Goal: Use online tool/utility: Utilize a website feature to perform a specific function

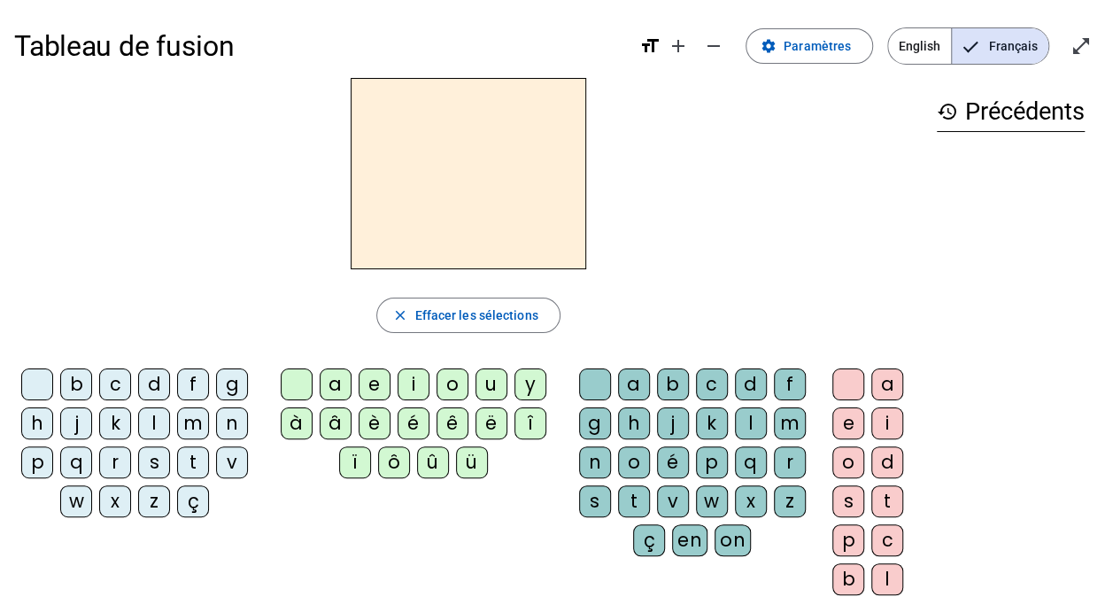
drag, startPoint x: 718, startPoint y: 183, endPoint x: 753, endPoint y: 177, distance: 35.1
click at [718, 183] on div at bounding box center [468, 173] width 908 height 191
click at [156, 383] on div "d" at bounding box center [154, 384] width 32 height 32
click at [483, 379] on div "u" at bounding box center [491, 384] width 32 height 32
click at [187, 456] on div "t" at bounding box center [193, 462] width 32 height 32
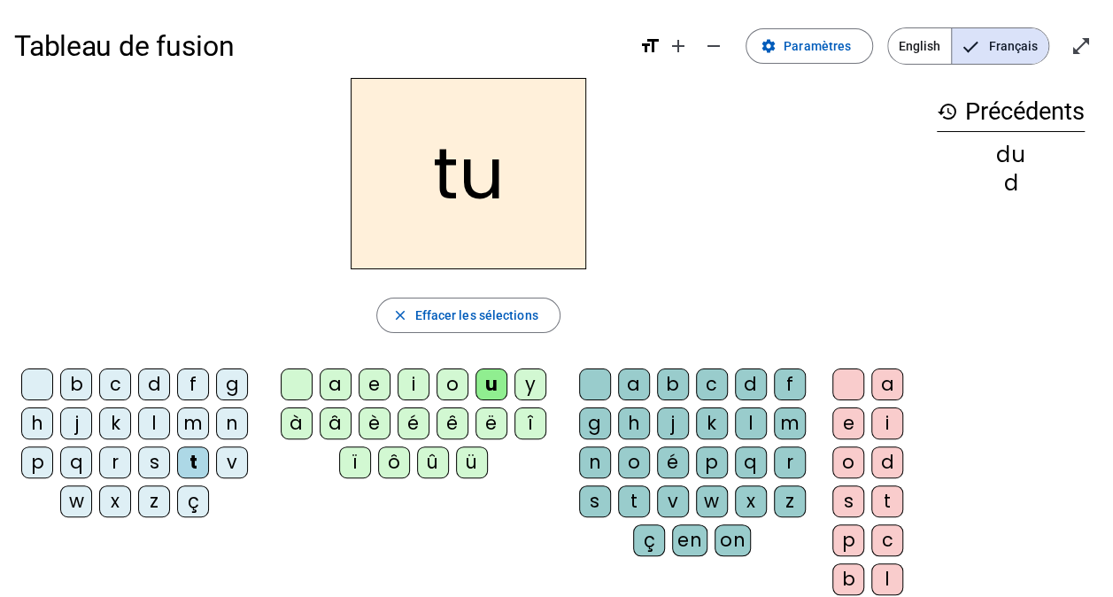
click at [883, 382] on div "a" at bounding box center [887, 384] width 32 height 32
click at [845, 374] on div at bounding box center [848, 384] width 32 height 32
click at [44, 381] on div at bounding box center [37, 384] width 32 height 32
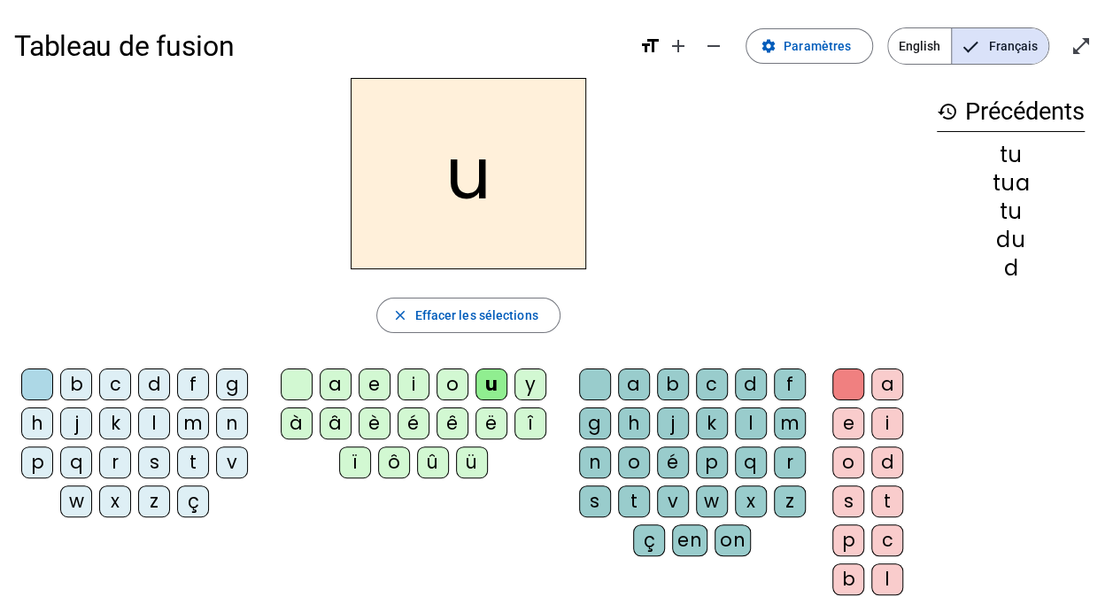
click at [184, 453] on div "t" at bounding box center [193, 462] width 32 height 32
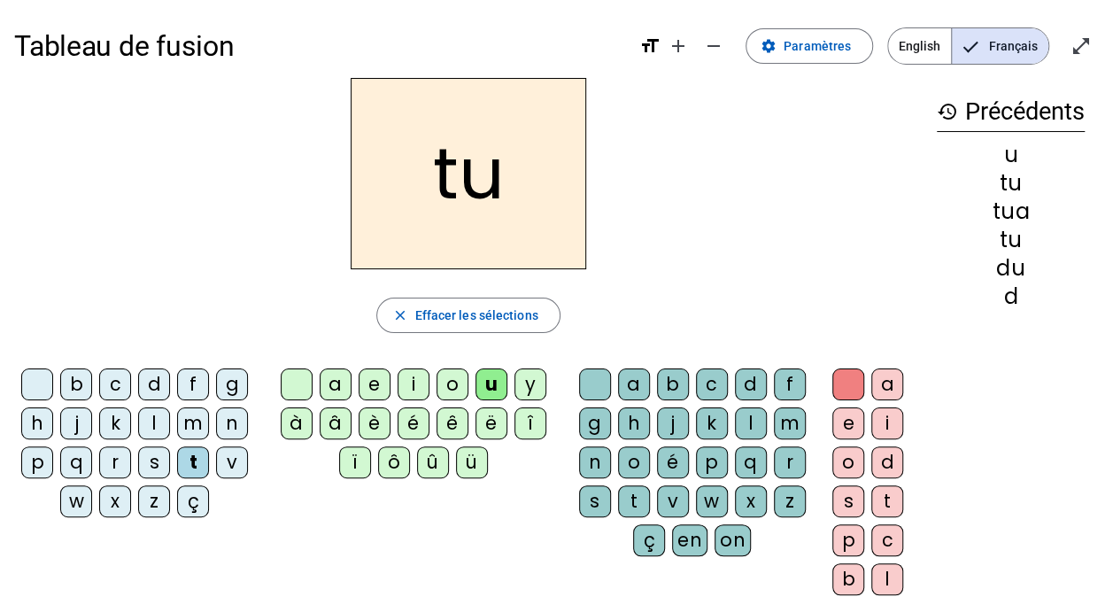
click at [339, 376] on div "a" at bounding box center [336, 384] width 32 height 32
click at [370, 382] on div "e" at bounding box center [375, 384] width 32 height 32
click at [153, 385] on div "d" at bounding box center [154, 384] width 32 height 32
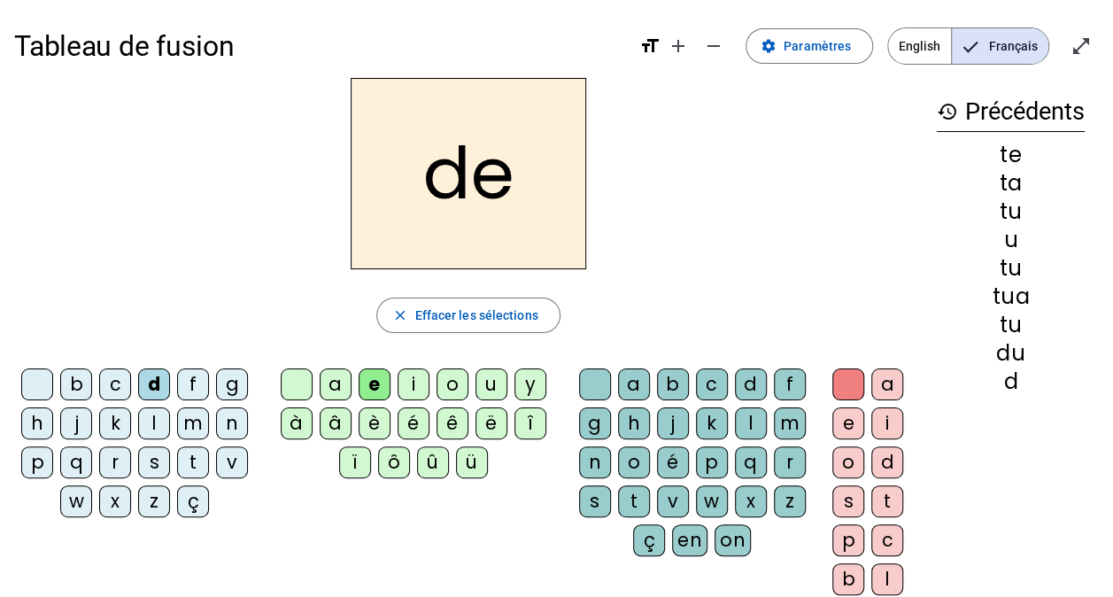
click at [232, 387] on div "g" at bounding box center [232, 384] width 32 height 32
click at [81, 423] on div "j" at bounding box center [76, 423] width 32 height 32
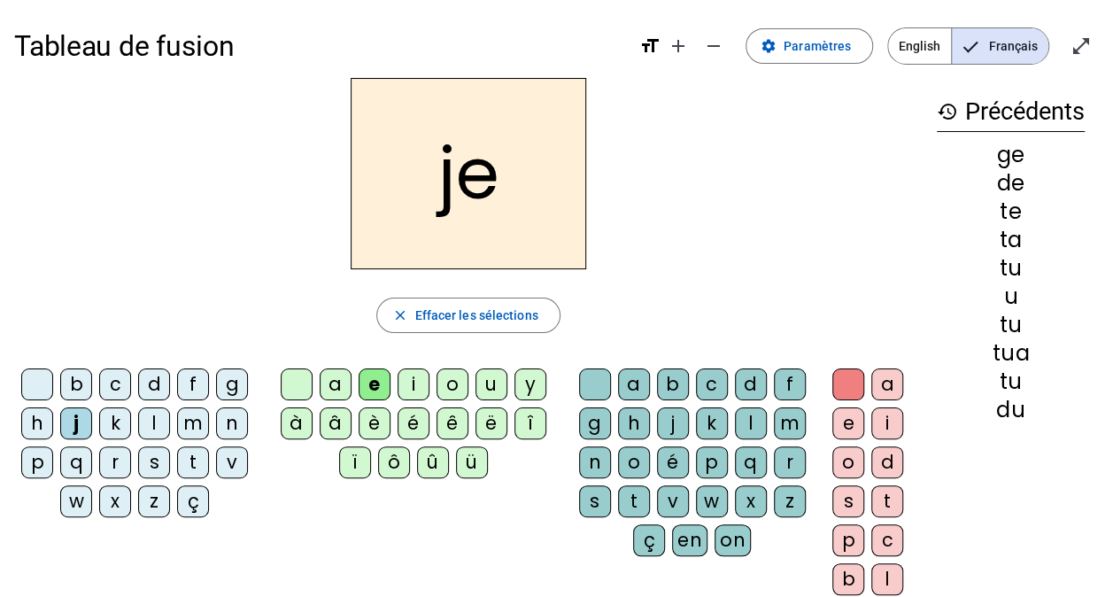
click at [184, 422] on div "m" at bounding box center [193, 423] width 32 height 32
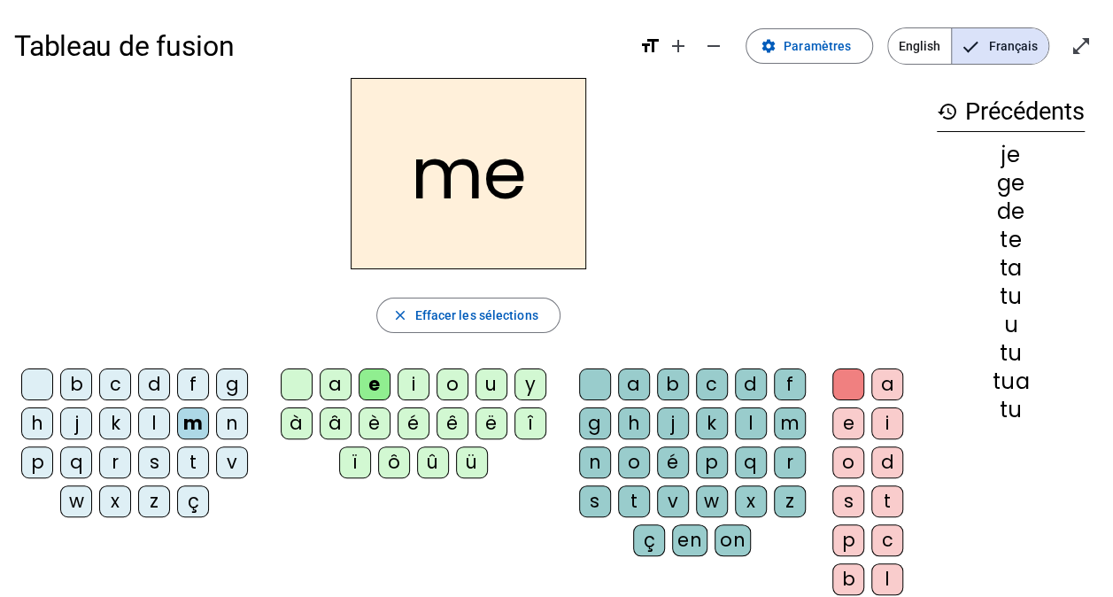
click at [342, 386] on div "a" at bounding box center [336, 384] width 32 height 32
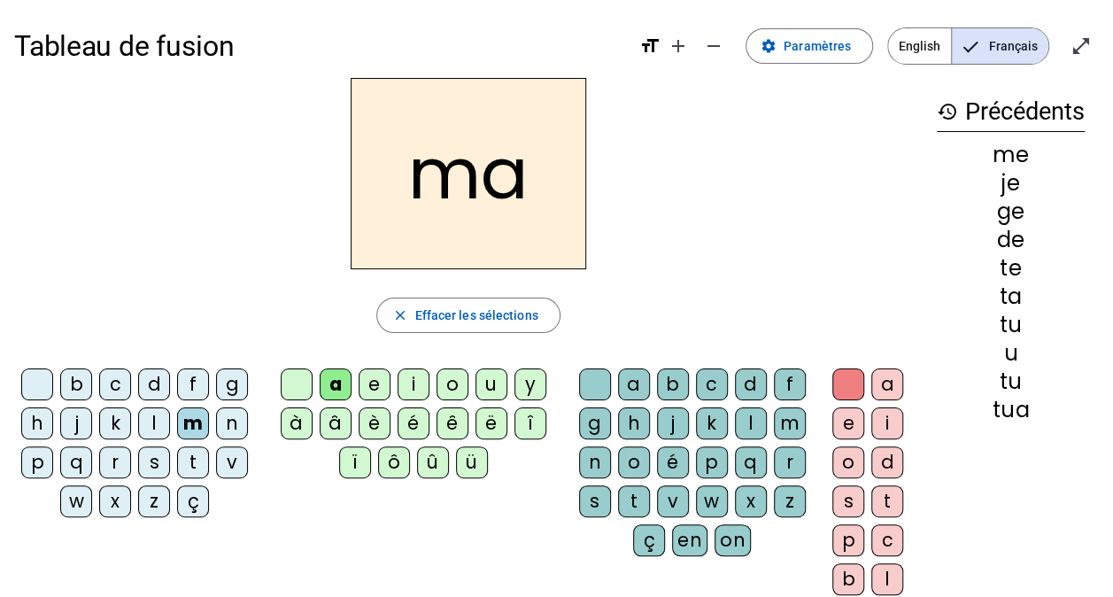
click at [750, 415] on div "l" at bounding box center [751, 423] width 32 height 32
